Goal: Ask a question: Seek information or help from site administrators or community

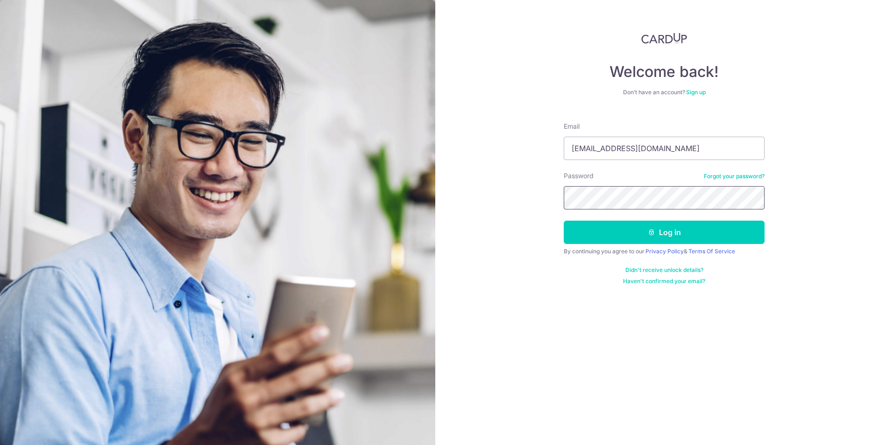
click at [564, 221] on button "Log in" at bounding box center [664, 232] width 201 height 23
click at [650, 233] on icon "submit" at bounding box center [651, 232] width 7 height 7
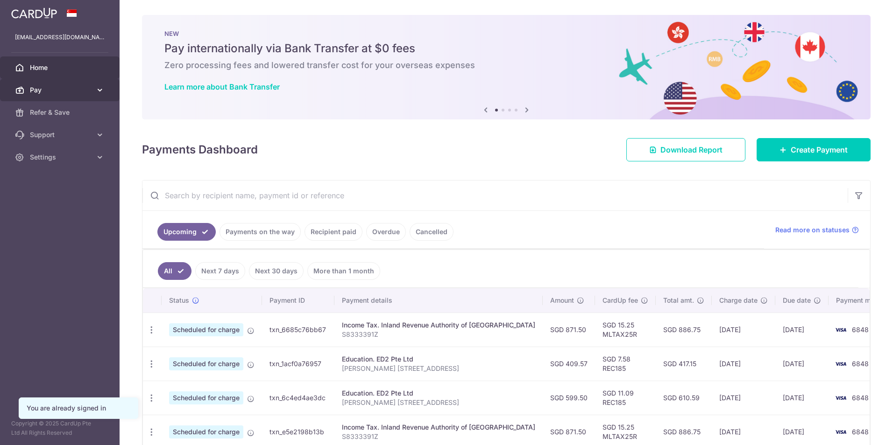
click at [97, 93] on icon at bounding box center [99, 89] width 9 height 9
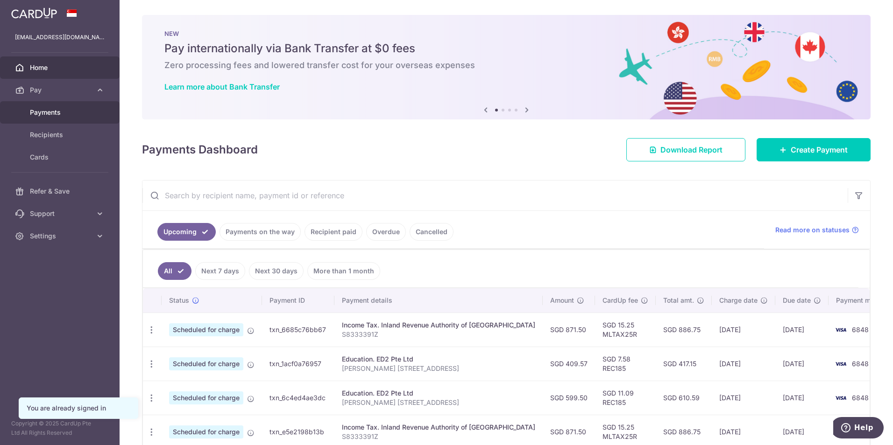
click at [51, 114] on span "Payments" at bounding box center [61, 112] width 62 height 9
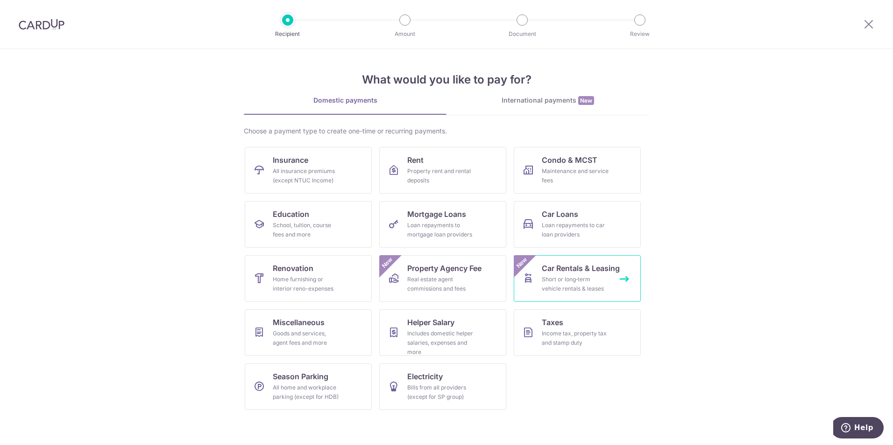
click at [611, 293] on link "Car Rentals & Leasing Short or long‑term vehicle rentals & leases New" at bounding box center [577, 278] width 127 height 47
click at [360, 338] on link "Miscellaneous Goods and services, agent fees and more" at bounding box center [308, 333] width 127 height 47
click at [555, 348] on link "Taxes Income tax, property tax and stamp duty" at bounding box center [577, 333] width 127 height 47
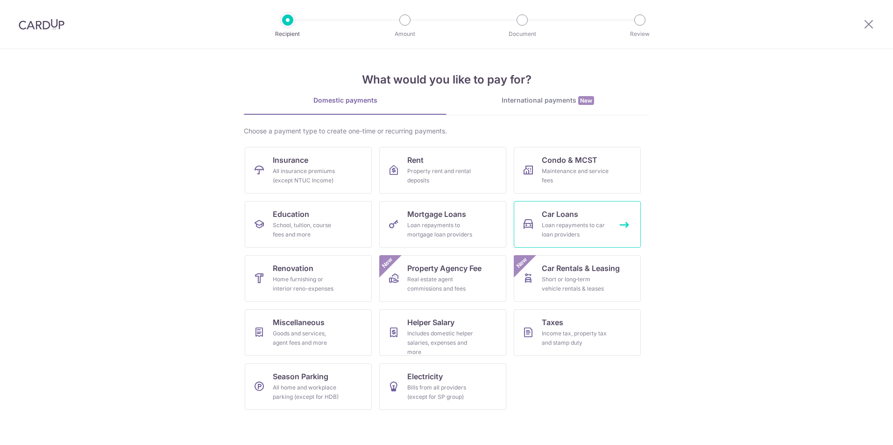
click at [564, 210] on span "Car Loans" at bounding box center [560, 214] width 36 height 11
click at [350, 183] on link "Insurance All insurance premiums (except NTUC Income)" at bounding box center [308, 170] width 127 height 47
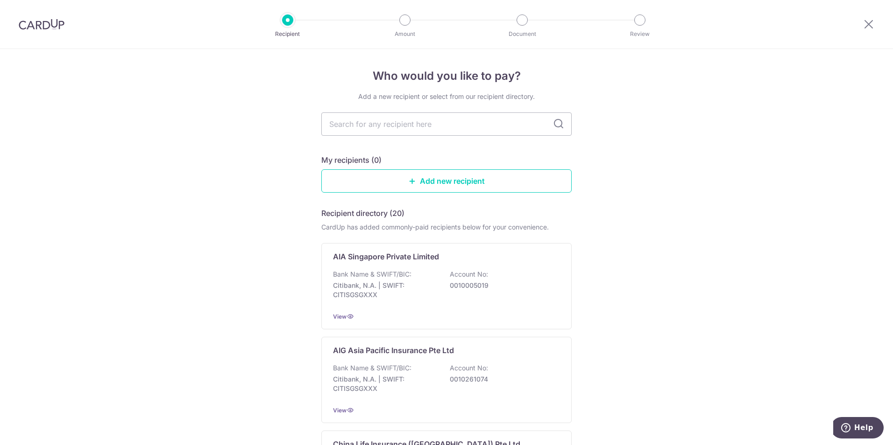
scroll to position [140, 0]
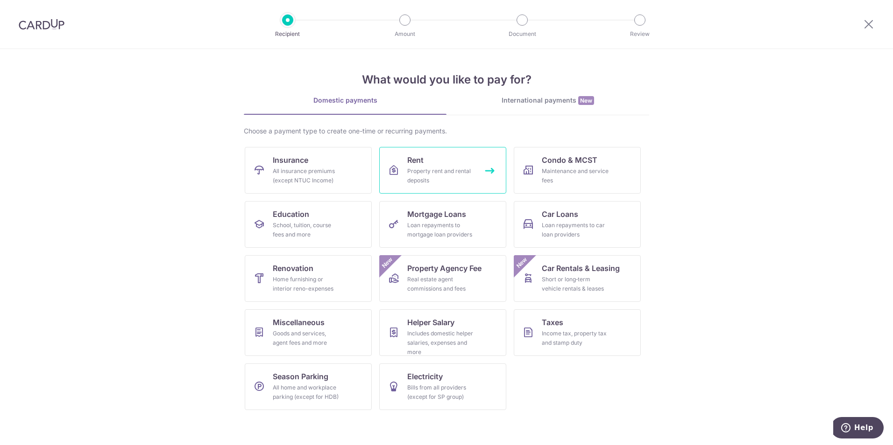
click at [463, 173] on div "Property rent and rental deposits" at bounding box center [440, 176] width 67 height 19
click at [412, 130] on div "Choose a payment type to create one-time or recurring payments." at bounding box center [446, 131] width 405 height 9
click at [879, 30] on div at bounding box center [868, 24] width 49 height 49
click at [873, 28] on icon at bounding box center [868, 24] width 11 height 12
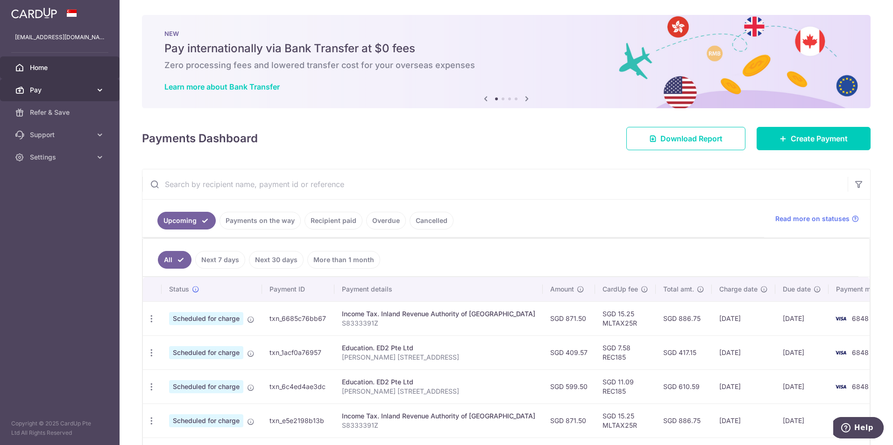
click at [104, 88] on icon at bounding box center [99, 89] width 9 height 9
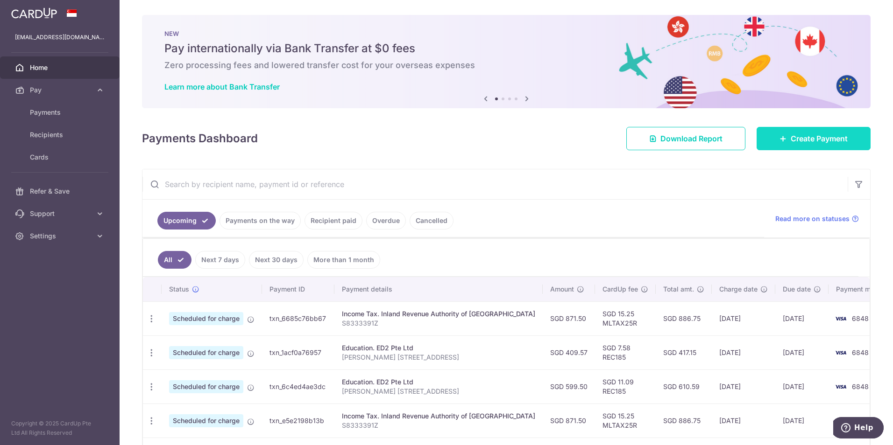
click at [785, 145] on link "Create Payment" at bounding box center [813, 138] width 114 height 23
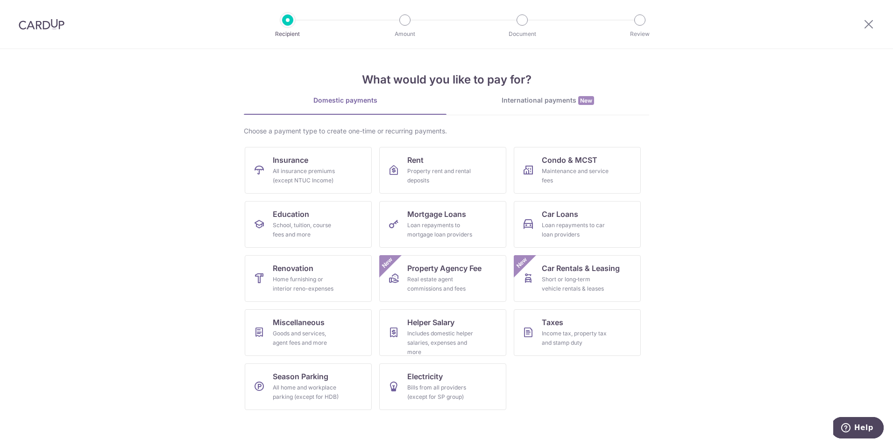
click at [407, 22] on div at bounding box center [404, 19] width 11 height 11
click at [872, 30] on div at bounding box center [868, 24] width 49 height 49
click at [868, 28] on icon at bounding box center [868, 24] width 11 height 12
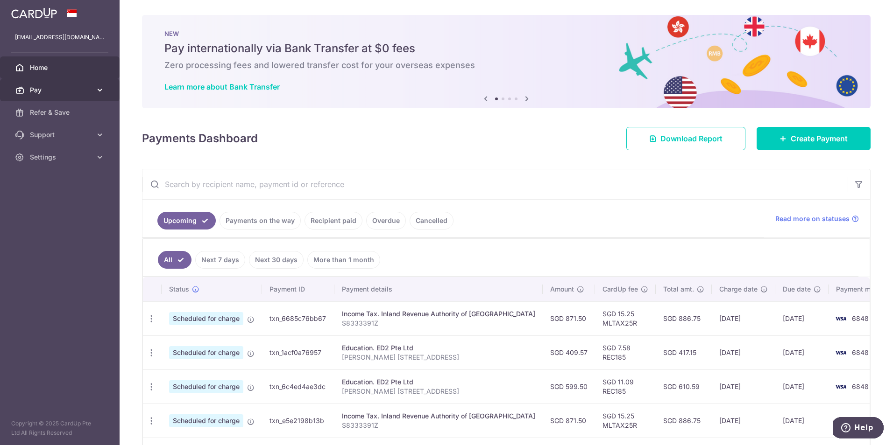
click at [78, 91] on span "Pay" at bounding box center [61, 89] width 62 height 9
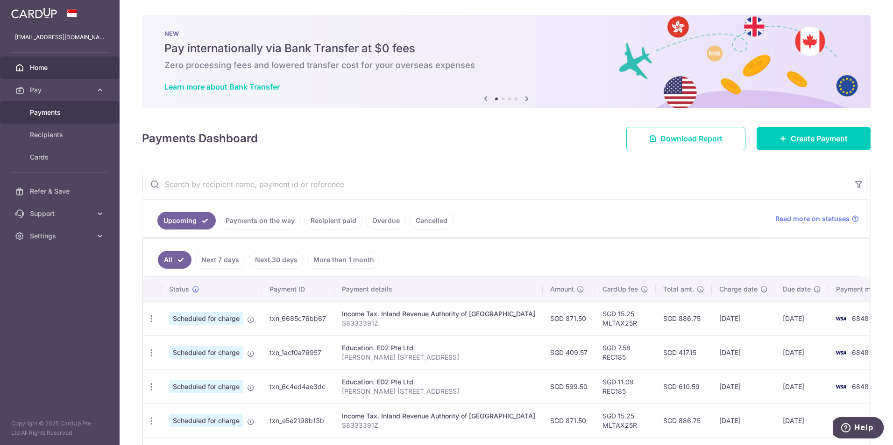
click at [55, 110] on span "Payments" at bounding box center [61, 112] width 62 height 9
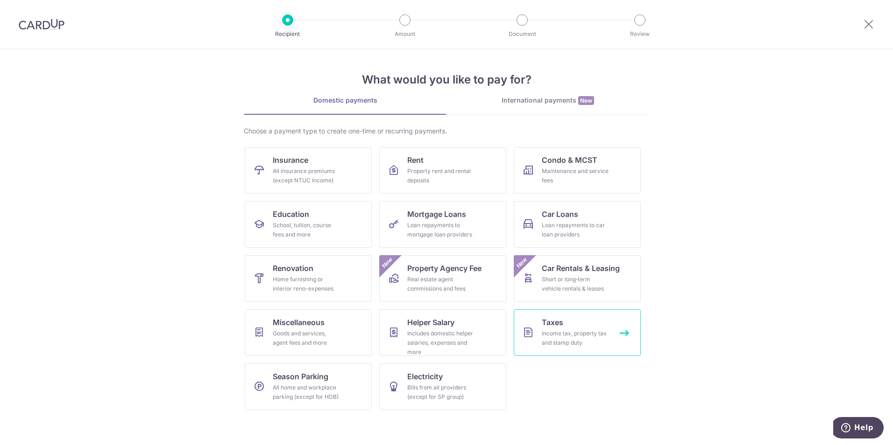
click at [599, 325] on link "Taxes Income tax, property tax and stamp duty" at bounding box center [577, 333] width 127 height 47
click at [865, 426] on span "Help" at bounding box center [863, 428] width 19 height 8
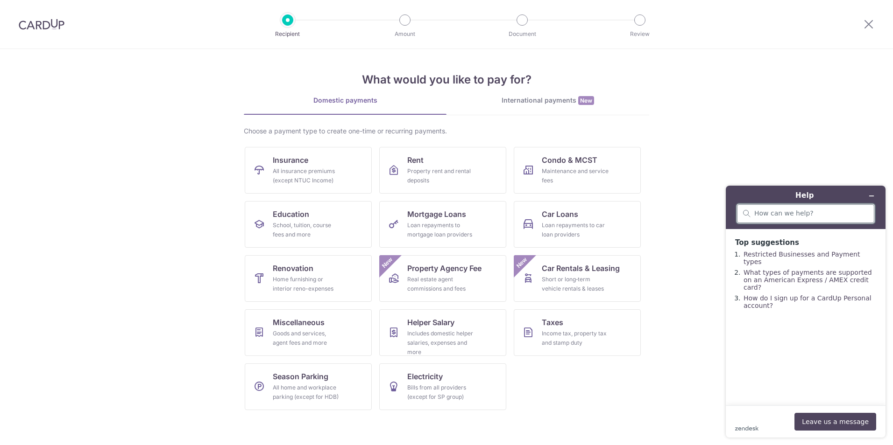
click at [786, 216] on input "search" at bounding box center [811, 214] width 114 height 8
type input "Can I pay my road tax via card up"
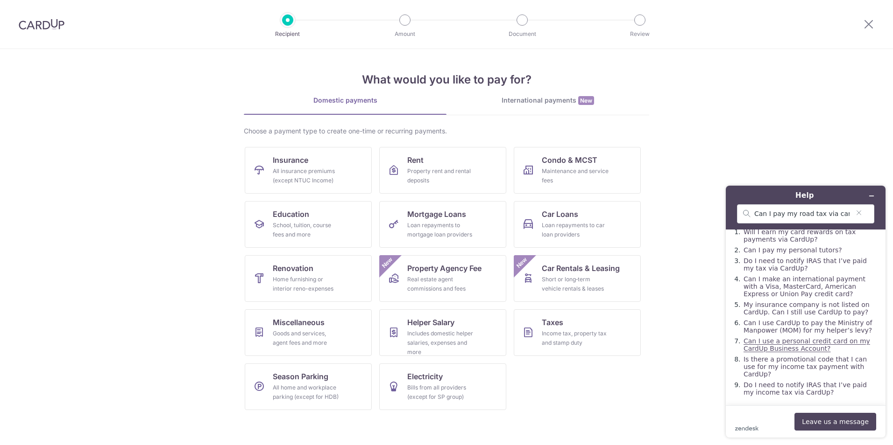
scroll to position [41, 0]
